Goal: Obtain resource: Download file/media

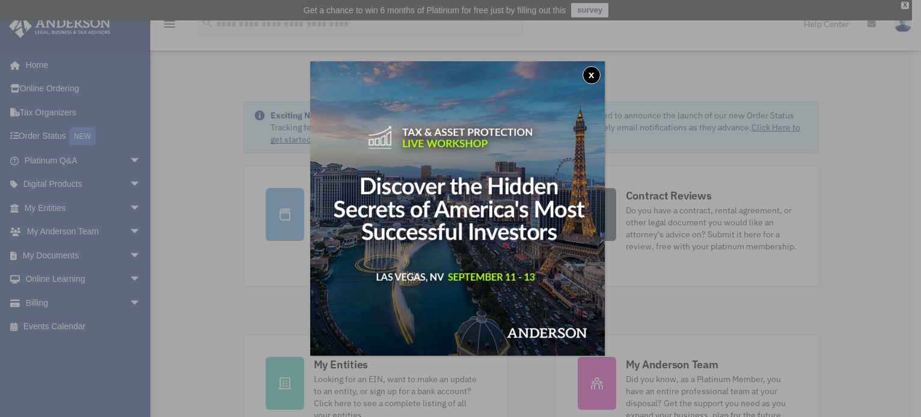
click at [588, 75] on button "x" at bounding box center [591, 75] width 18 height 18
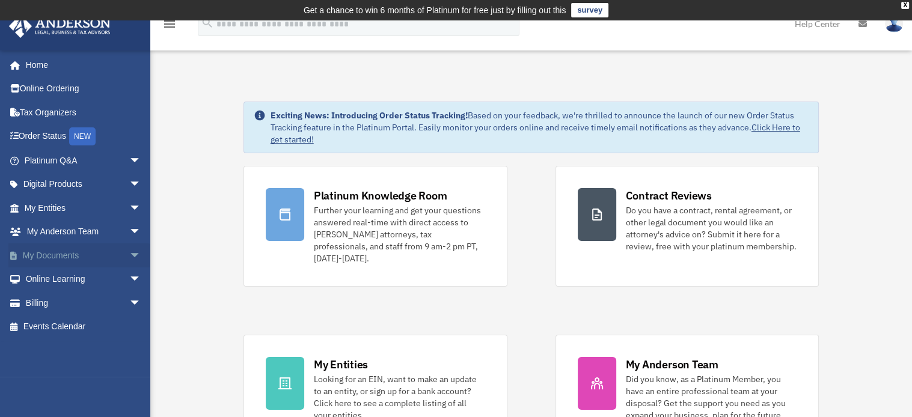
click at [114, 255] on link "My Documents arrow_drop_down" at bounding box center [83, 255] width 151 height 24
click at [129, 254] on span "arrow_drop_down" at bounding box center [141, 255] width 24 height 25
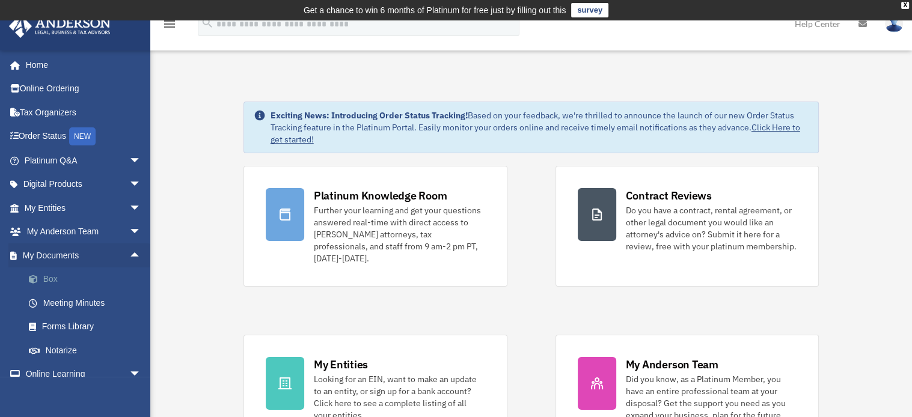
click at [81, 276] on link "Box" at bounding box center [88, 279] width 142 height 24
click at [50, 280] on link "Box" at bounding box center [88, 279] width 142 height 24
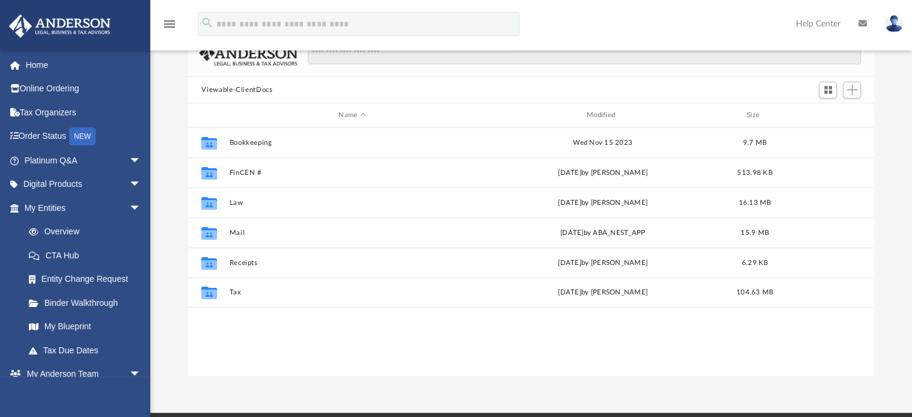
scroll to position [120, 0]
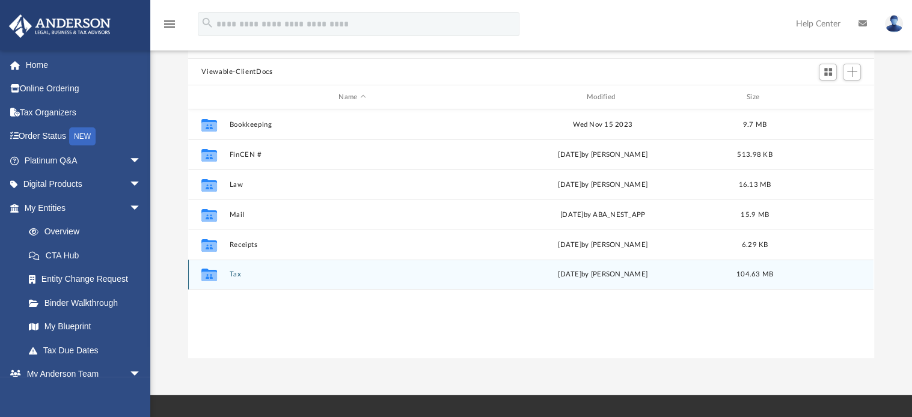
click at [234, 273] on button "Tax" at bounding box center [352, 275] width 245 height 8
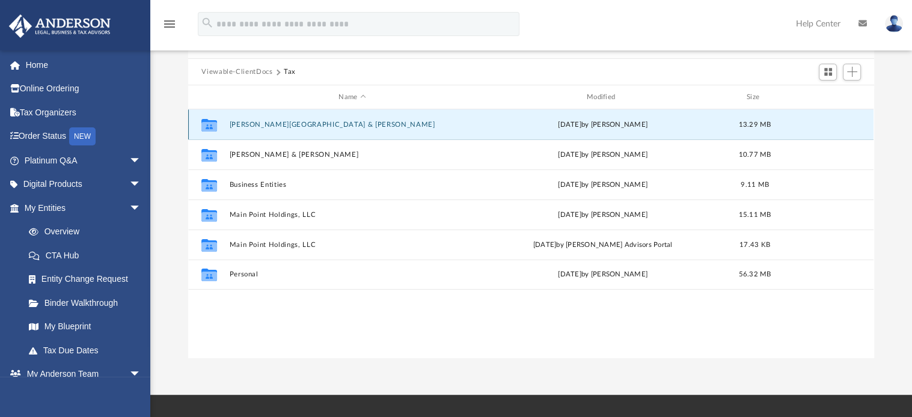
click at [301, 125] on button "[PERSON_NAME][GEOGRAPHIC_DATA] & [PERSON_NAME]" at bounding box center [352, 125] width 245 height 8
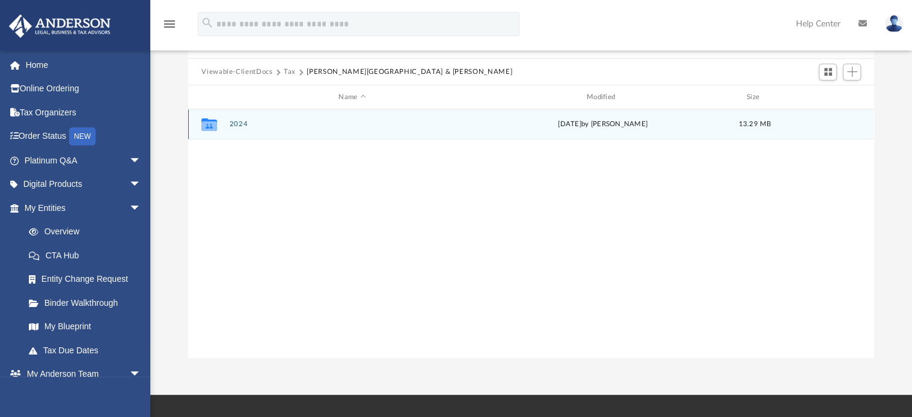
click at [233, 124] on button "2024" at bounding box center [352, 125] width 245 height 8
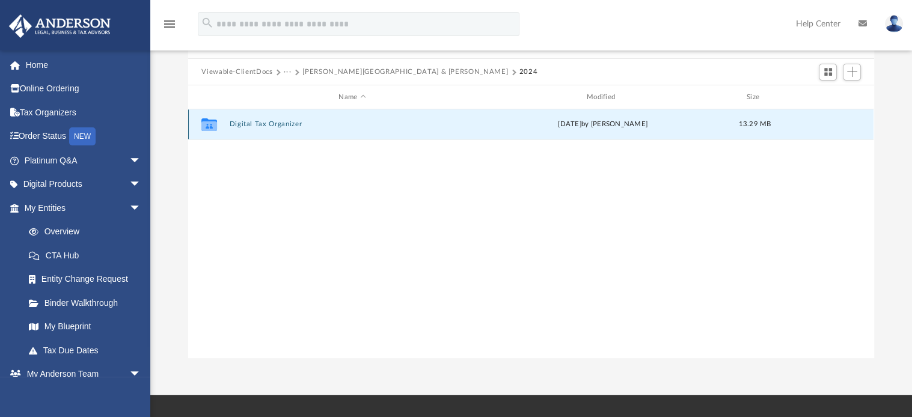
click at [249, 126] on button "Digital Tax Organizer" at bounding box center [352, 125] width 245 height 8
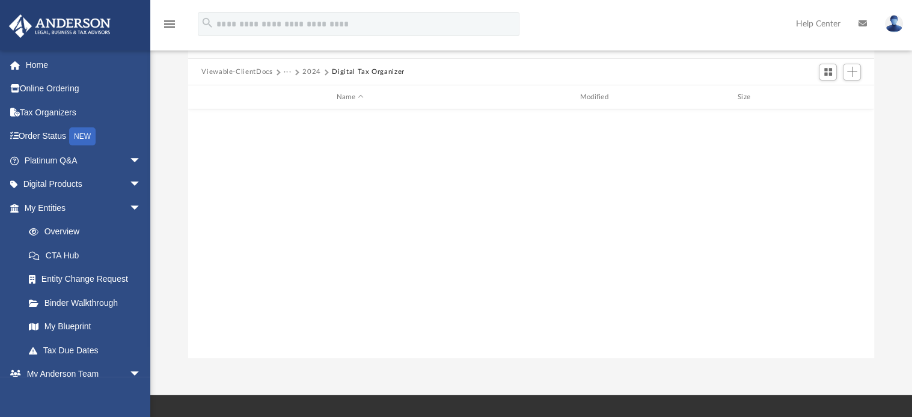
scroll to position [0, 0]
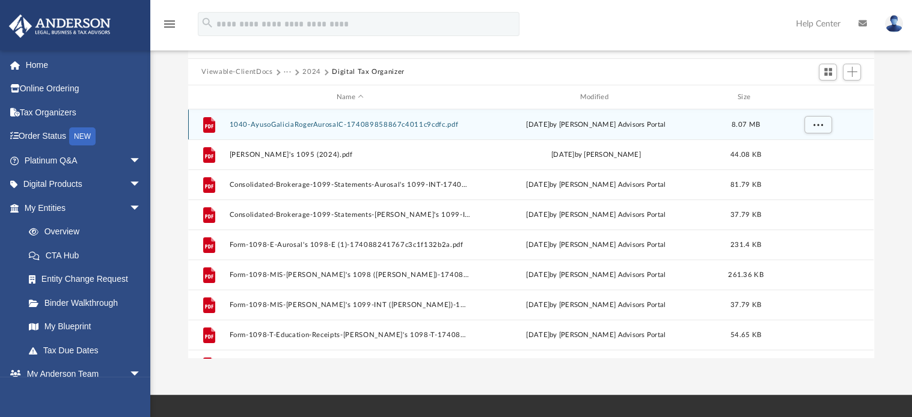
click at [317, 123] on button "1040-AyusoGaliciaRogerAurosalC-174089858867c4011c9cdfc.pdf" at bounding box center [350, 125] width 241 height 8
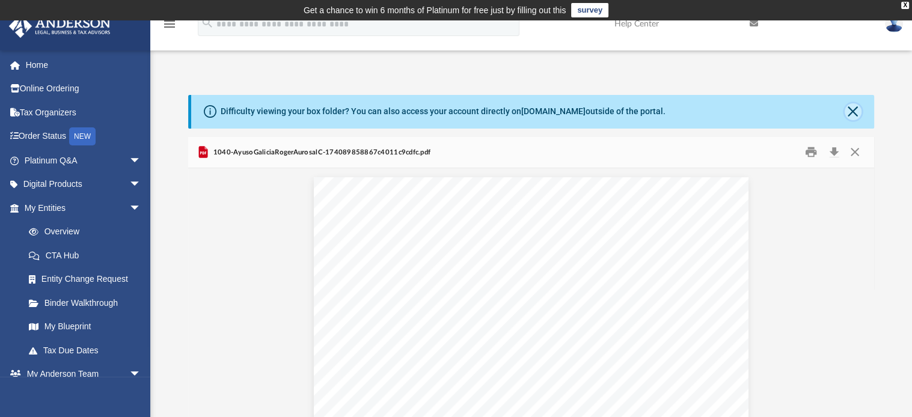
click at [852, 112] on button "Close" at bounding box center [852, 111] width 17 height 17
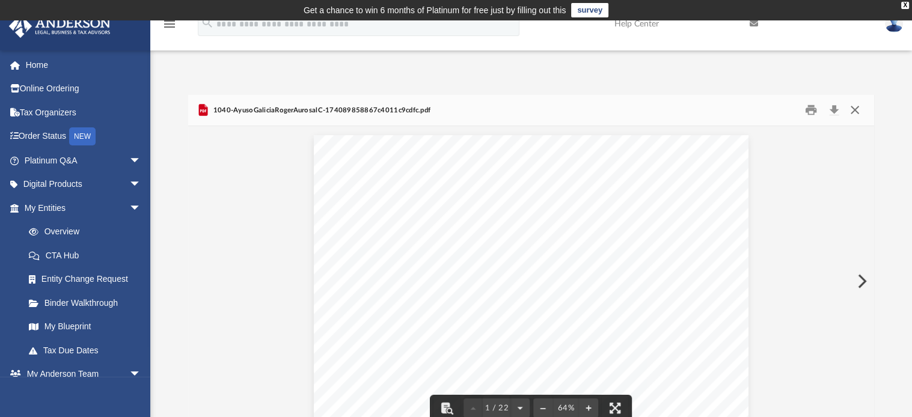
click at [852, 114] on button "Close" at bounding box center [855, 110] width 22 height 19
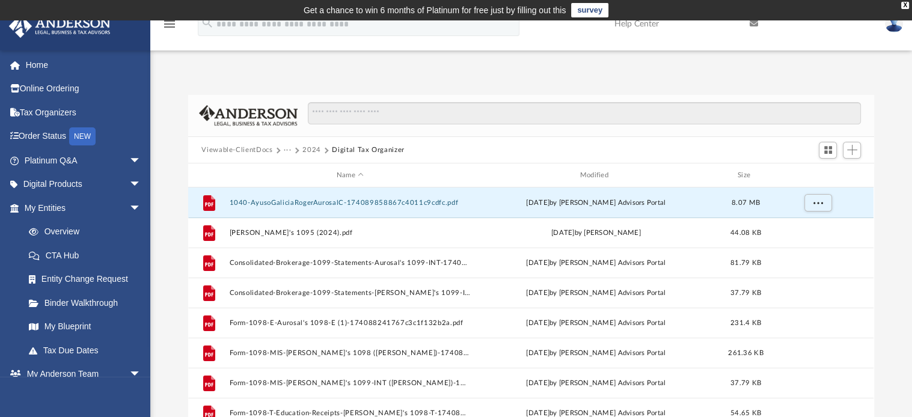
click at [310, 150] on button "2024" at bounding box center [311, 150] width 19 height 11
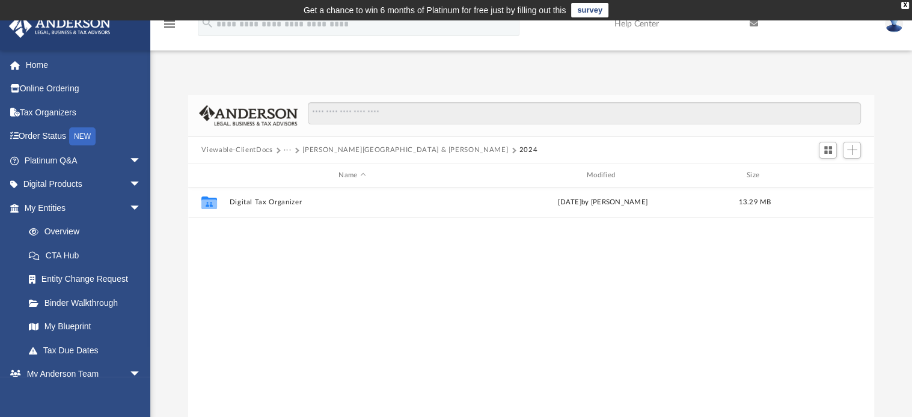
click at [346, 147] on button "Ayuso-Galicia, Roger & Aurosal C." at bounding box center [405, 150] width 206 height 11
click at [293, 147] on button "Tax" at bounding box center [290, 150] width 12 height 11
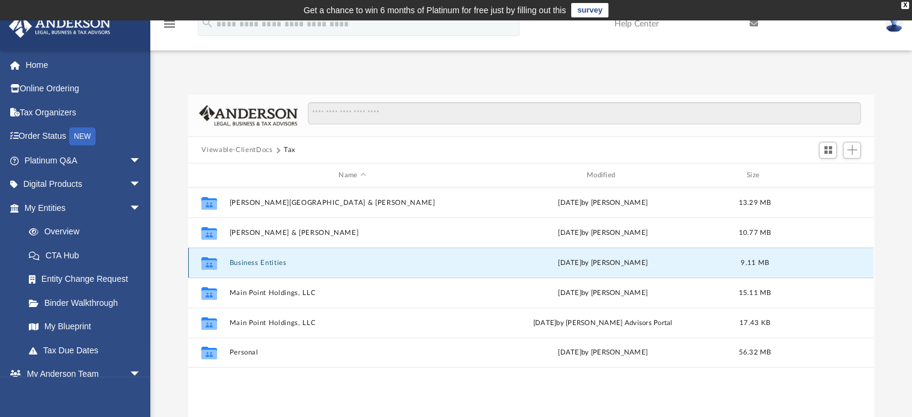
click at [259, 259] on button "Business Entities" at bounding box center [352, 263] width 245 height 8
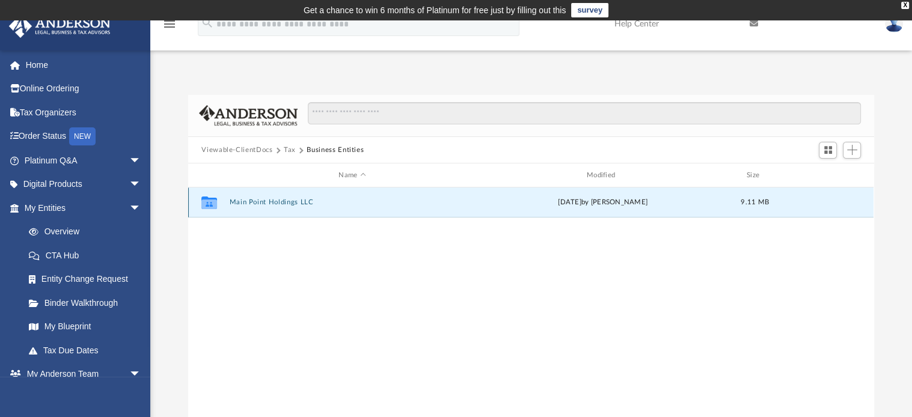
click at [275, 203] on button "Main Point Holdings LLC" at bounding box center [352, 203] width 245 height 8
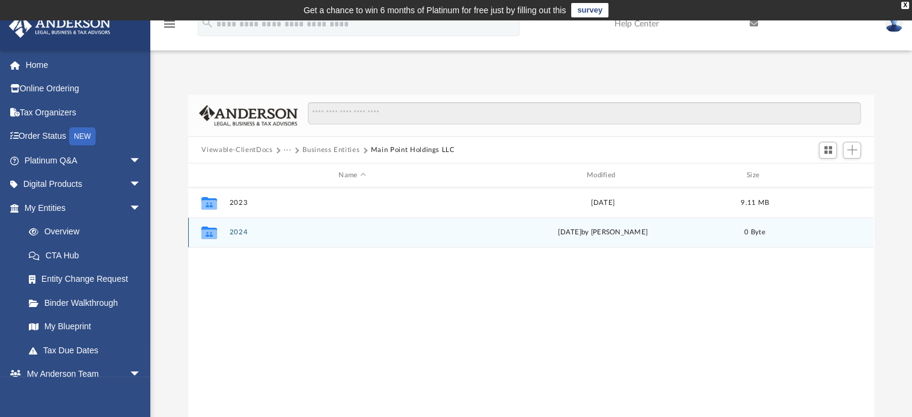
click at [233, 229] on button "2024" at bounding box center [352, 233] width 245 height 8
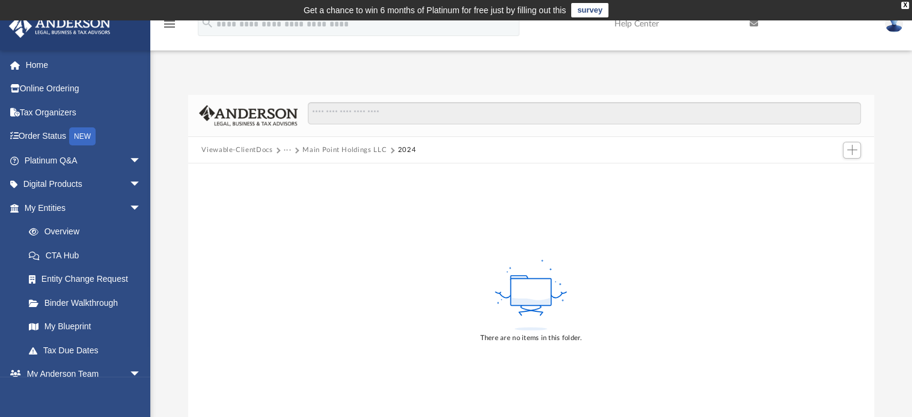
click at [317, 146] on button "Main Point Holdings LLC" at bounding box center [344, 150] width 84 height 11
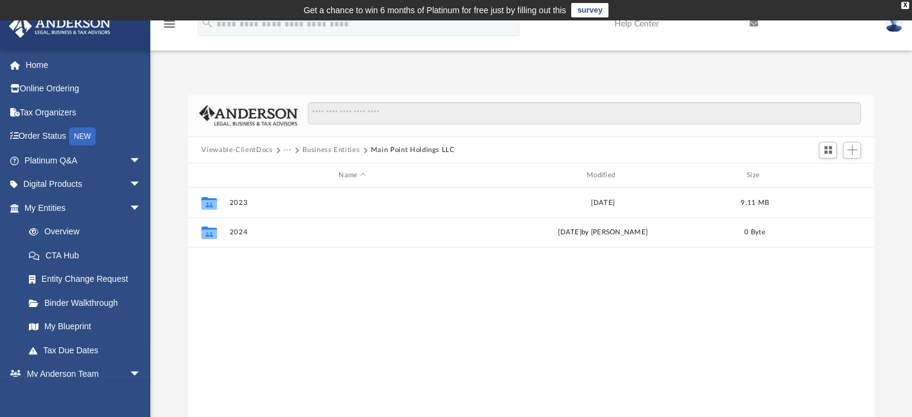
scroll to position [264, 676]
click at [321, 149] on button "Business Entities" at bounding box center [330, 150] width 57 height 11
click at [291, 150] on button "Tax" at bounding box center [290, 150] width 12 height 11
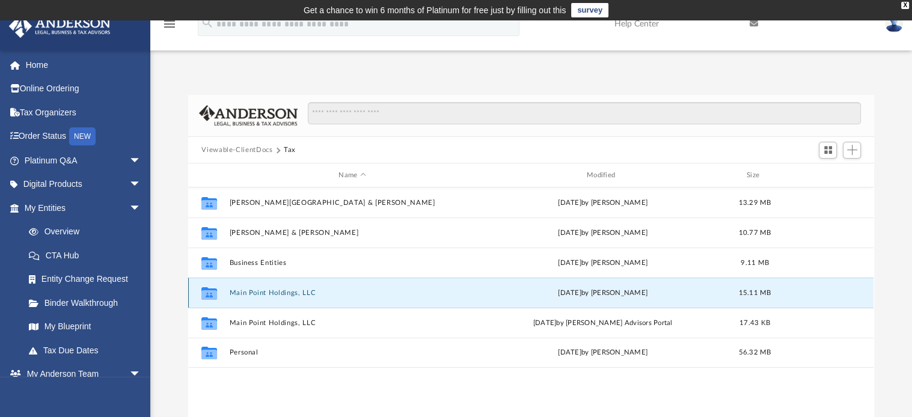
click at [311, 291] on button "Main Point Holdings, LLC" at bounding box center [352, 293] width 245 height 8
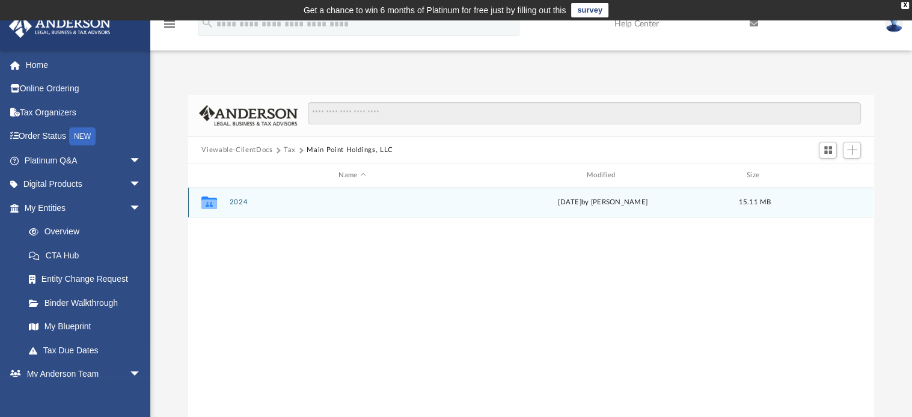
click at [252, 208] on div "Collaborated Folder 2024 Tue Apr 1 2025 by Alex Price 15.11 MB" at bounding box center [530, 203] width 685 height 30
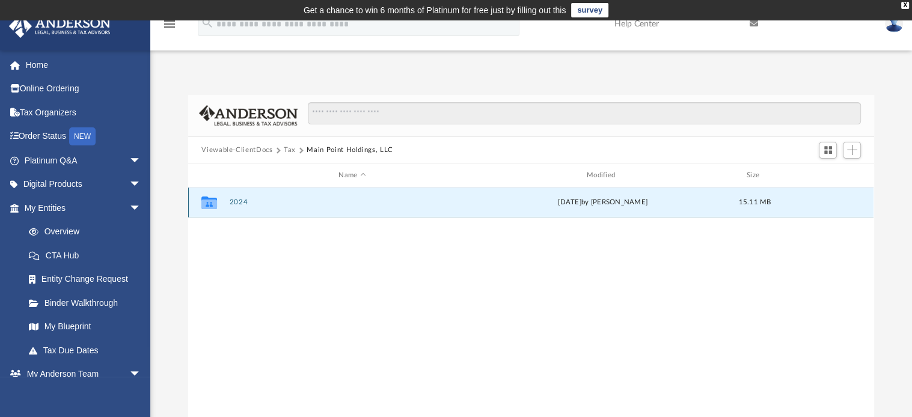
click at [240, 205] on button "2024" at bounding box center [352, 203] width 245 height 8
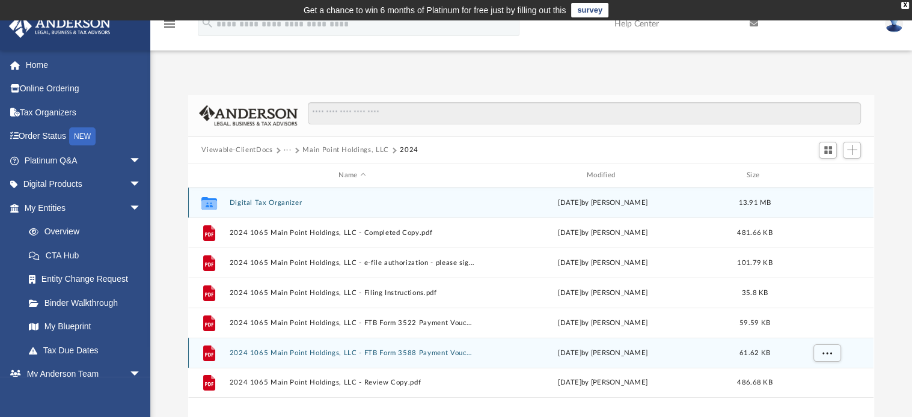
scroll to position [120, 0]
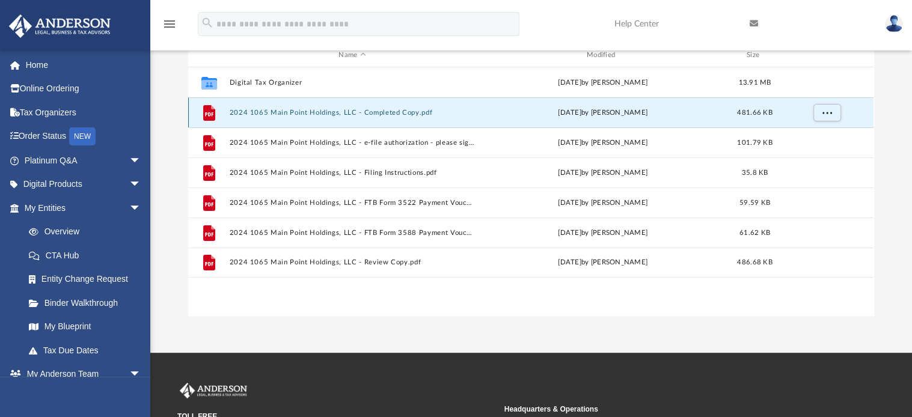
click at [315, 113] on button "2024 1065 Main Point Holdings, LLC - Completed Copy.pdf" at bounding box center [352, 113] width 245 height 8
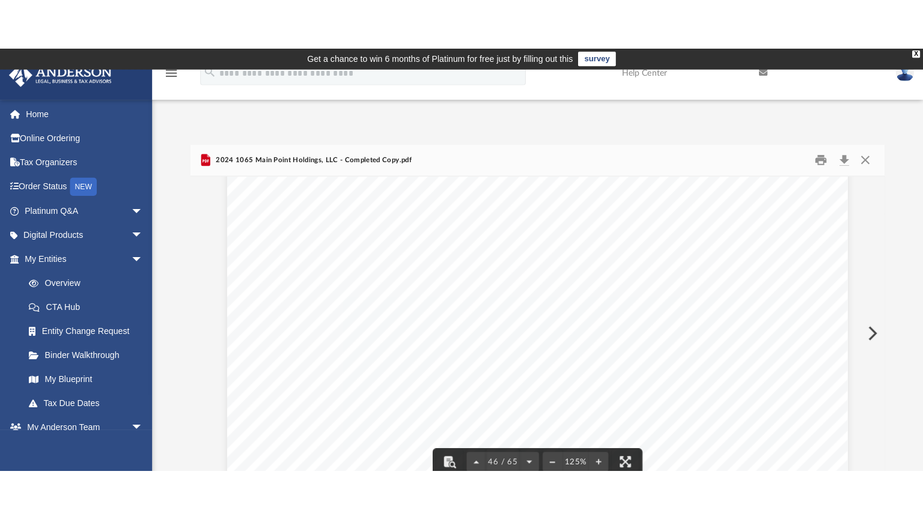
scroll to position [37118, 0]
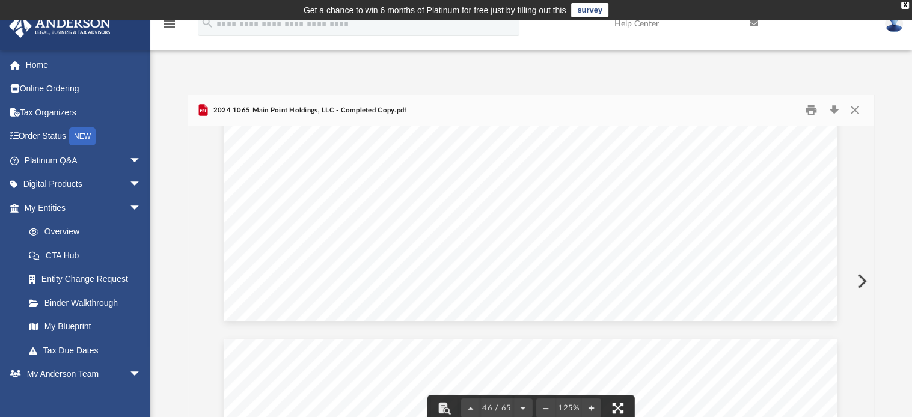
click at [620, 407] on button "File preview" at bounding box center [618, 408] width 26 height 26
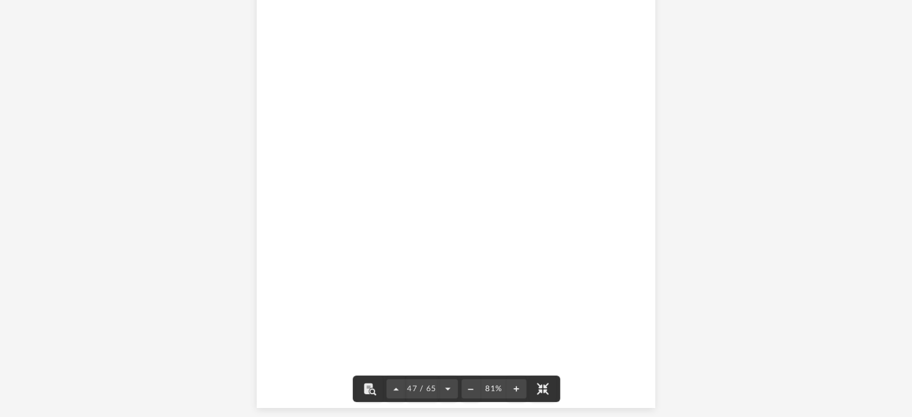
drag, startPoint x: 870, startPoint y: 339, endPoint x: 793, endPoint y: 316, distance: 80.2
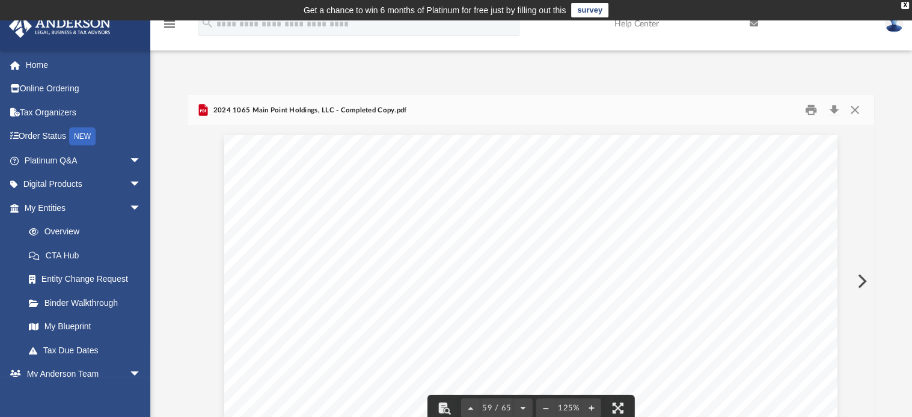
scroll to position [47629, 0]
click at [852, 108] on button "Close" at bounding box center [855, 110] width 22 height 19
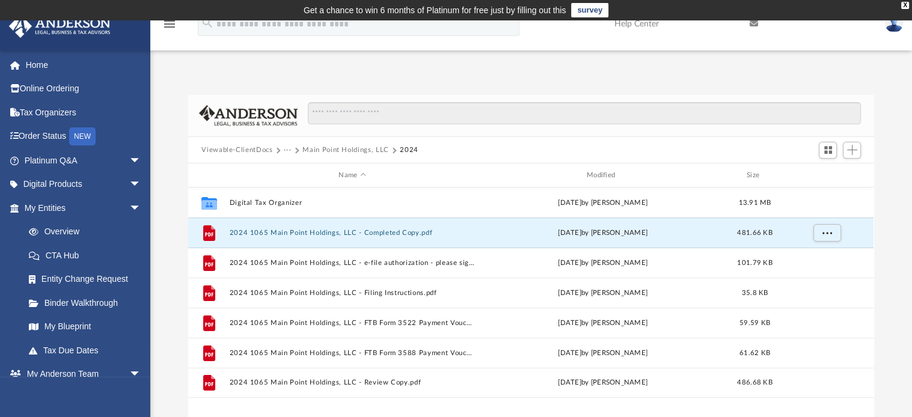
click at [326, 151] on button "Main Point Holdings, LLC" at bounding box center [345, 150] width 87 height 11
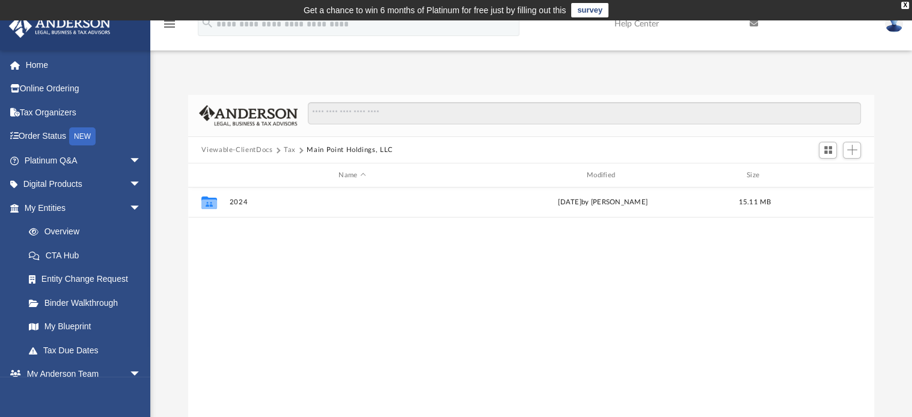
click at [288, 151] on button "Tax" at bounding box center [290, 150] width 12 height 11
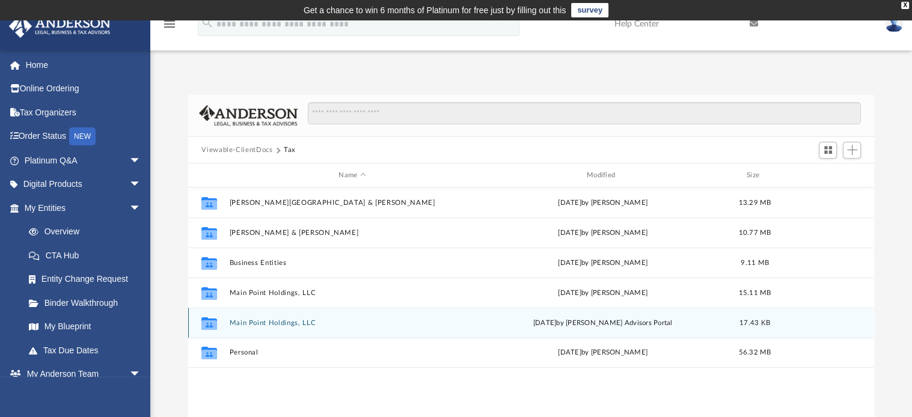
click at [285, 323] on button "Main Point Holdings, LLC" at bounding box center [352, 323] width 245 height 8
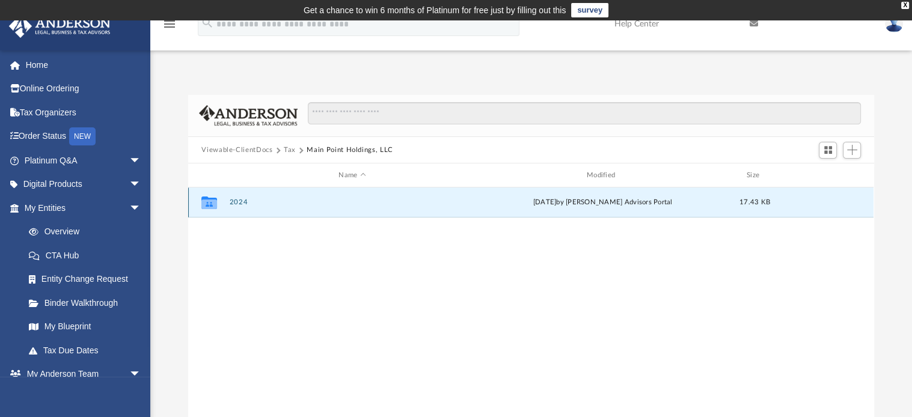
click at [231, 199] on button "2024" at bounding box center [352, 203] width 245 height 8
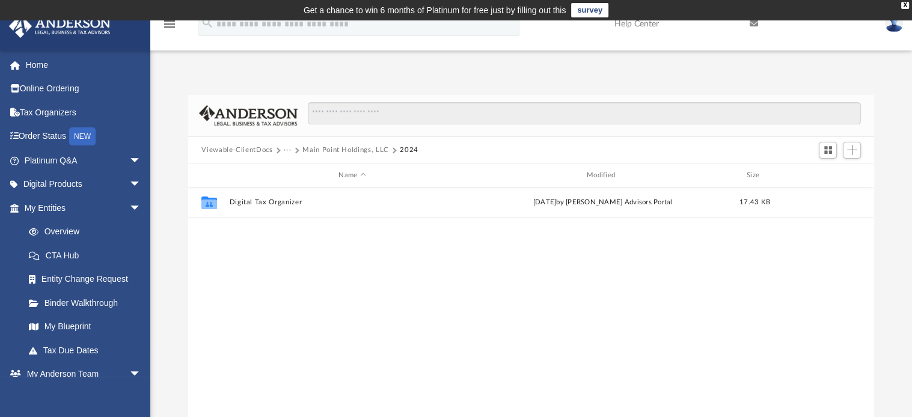
click at [314, 148] on button "Main Point Holdings, LLC" at bounding box center [345, 150] width 87 height 11
click at [287, 150] on button "Tax" at bounding box center [290, 150] width 12 height 11
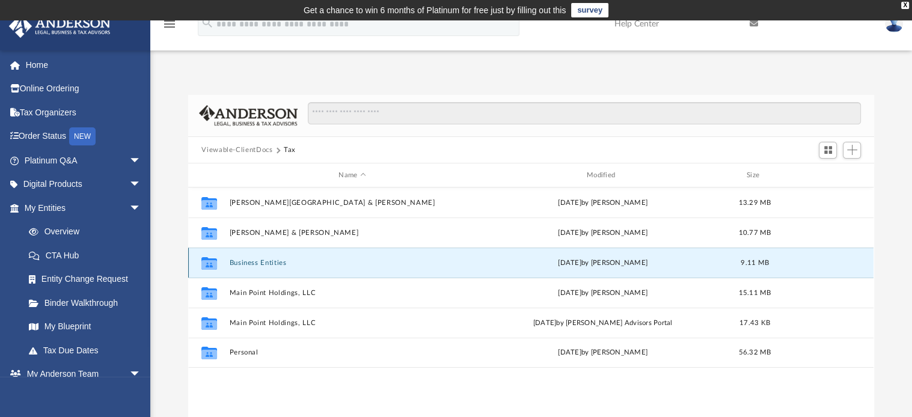
click at [263, 262] on button "Business Entities" at bounding box center [352, 263] width 245 height 8
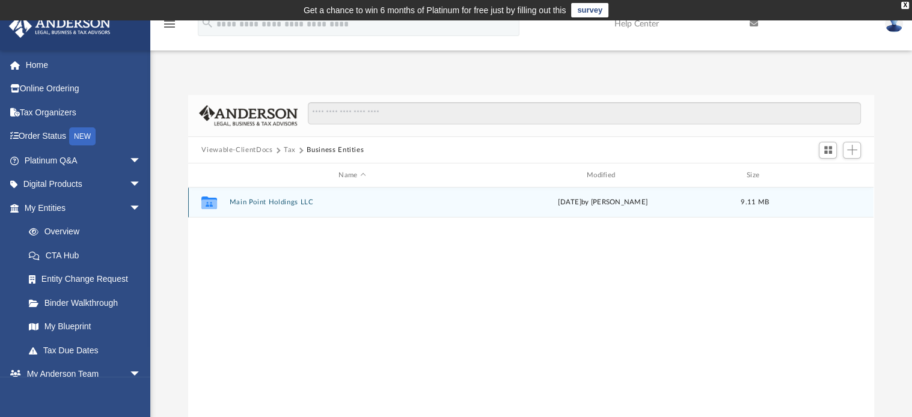
click at [269, 204] on button "Main Point Holdings LLC" at bounding box center [352, 203] width 245 height 8
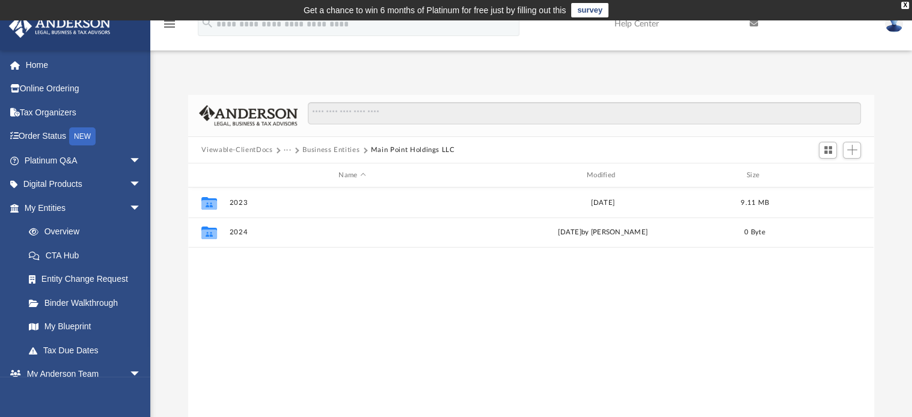
click at [312, 147] on button "Business Entities" at bounding box center [330, 150] width 57 height 11
click at [286, 149] on button "Tax" at bounding box center [290, 150] width 12 height 11
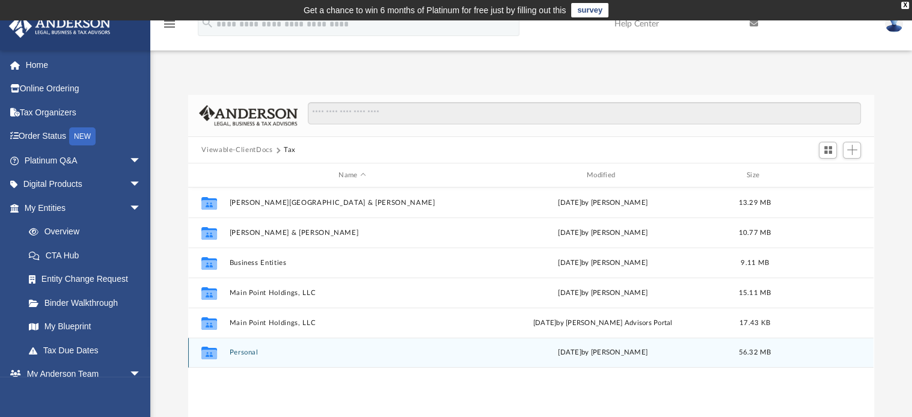
click at [256, 351] on button "Personal" at bounding box center [352, 353] width 245 height 8
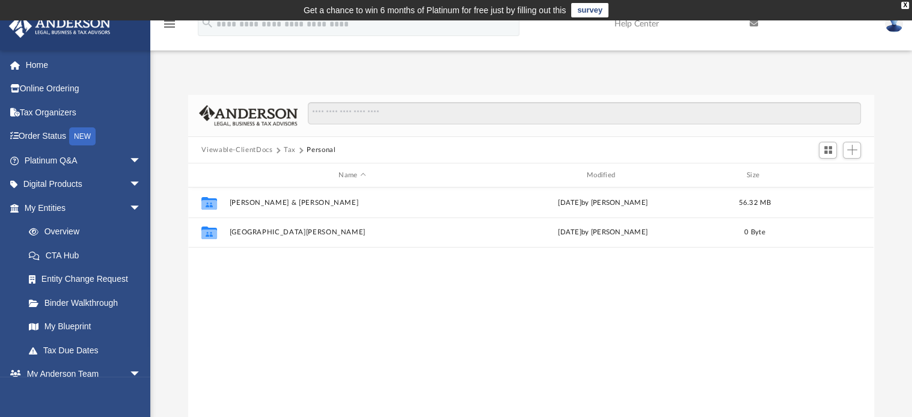
click at [286, 147] on button "Tax" at bounding box center [290, 150] width 12 height 11
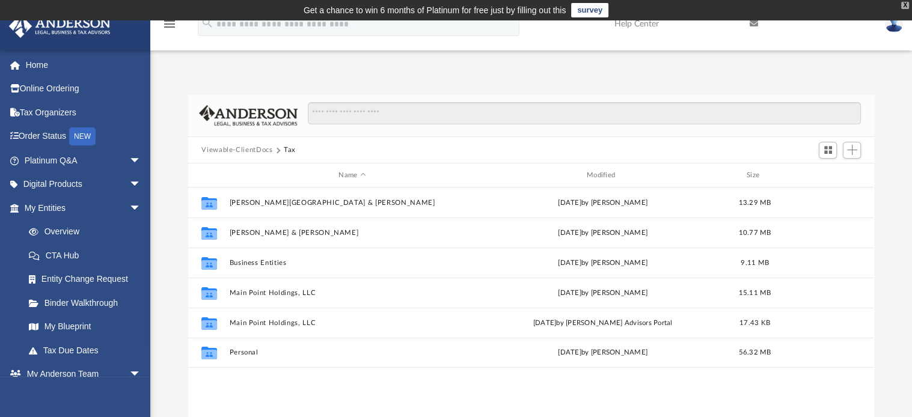
click at [904, 6] on div "X" at bounding box center [905, 5] width 8 height 7
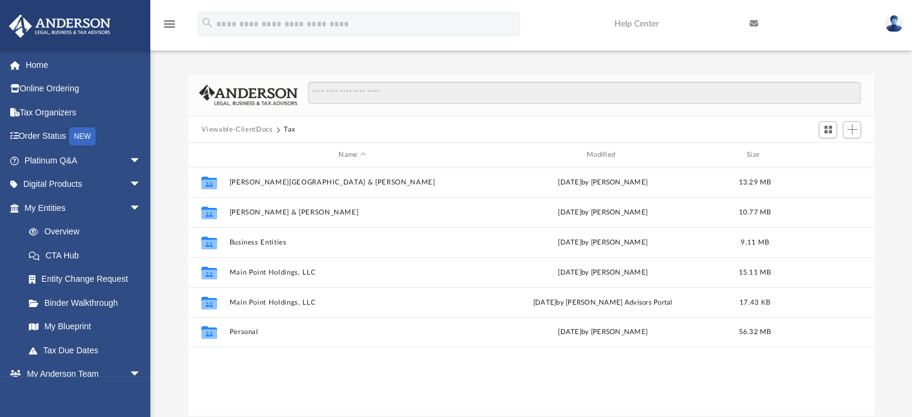
click at [897, 26] on img at bounding box center [894, 23] width 18 height 17
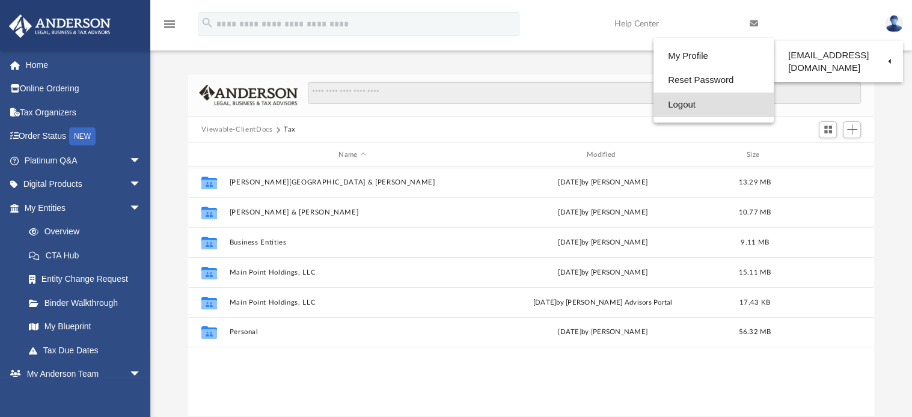
click at [693, 103] on link "Logout" at bounding box center [713, 105] width 120 height 25
